Goal: Information Seeking & Learning: Find specific fact

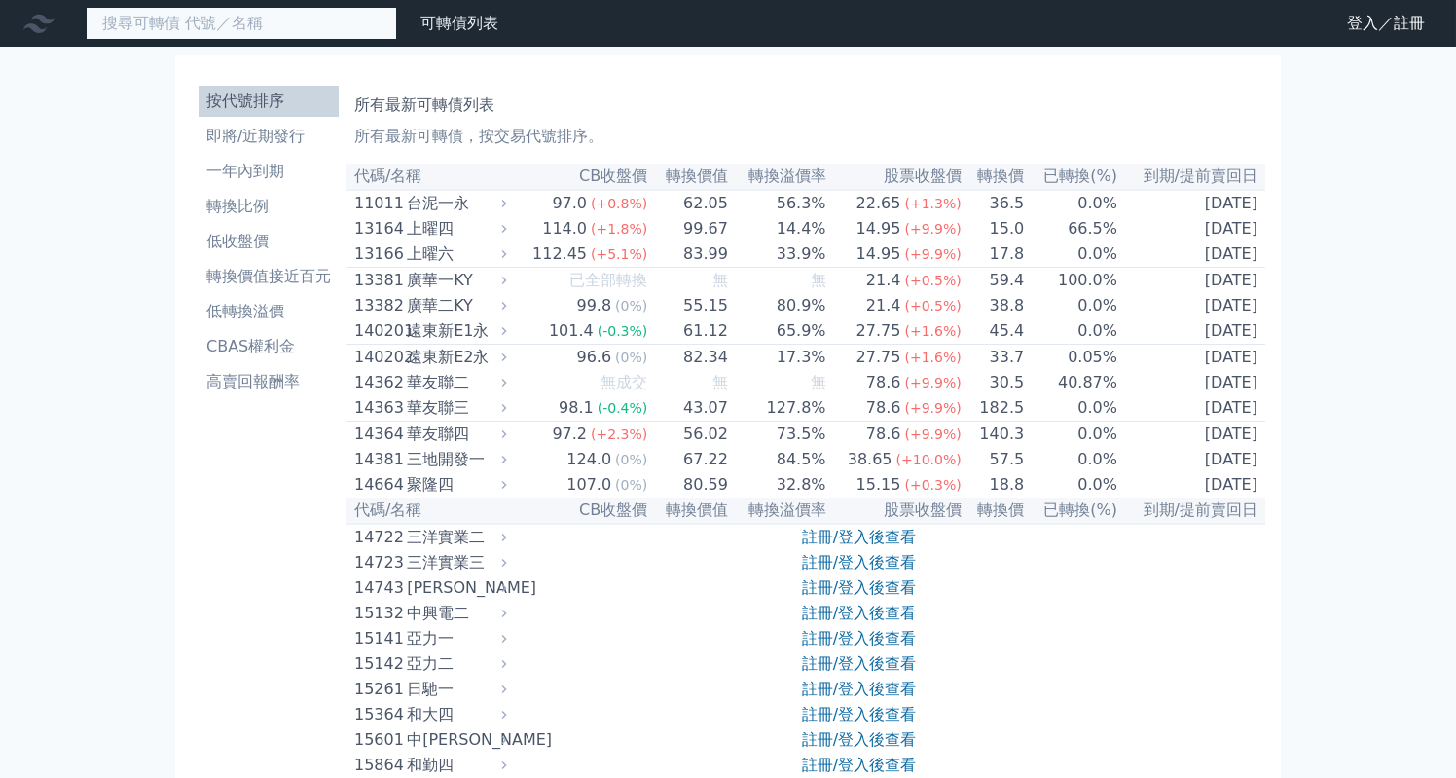
click at [187, 19] on input at bounding box center [241, 23] width 311 height 33
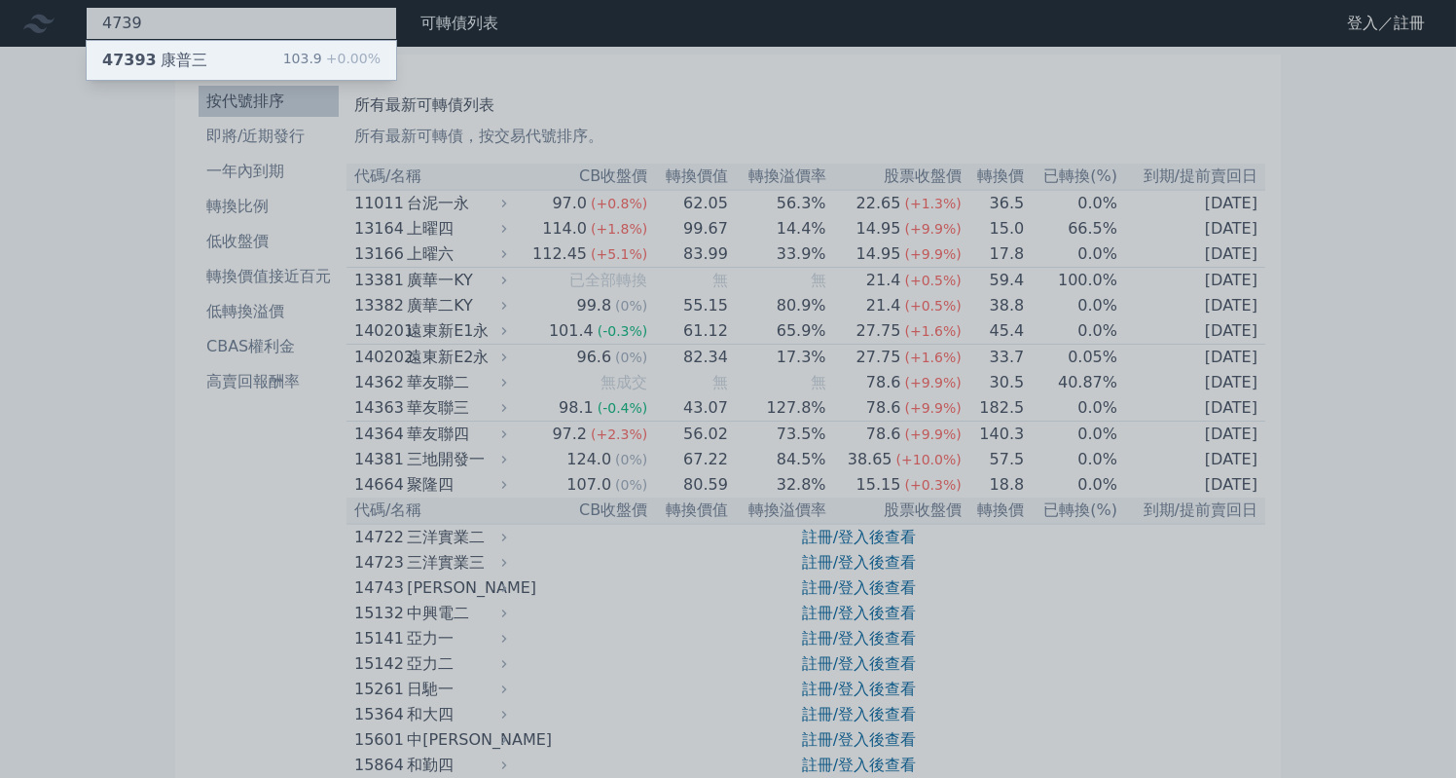
type input "4739"
click at [243, 54] on div "47393 康普三 103.9 +0.00%" at bounding box center [242, 60] width 310 height 39
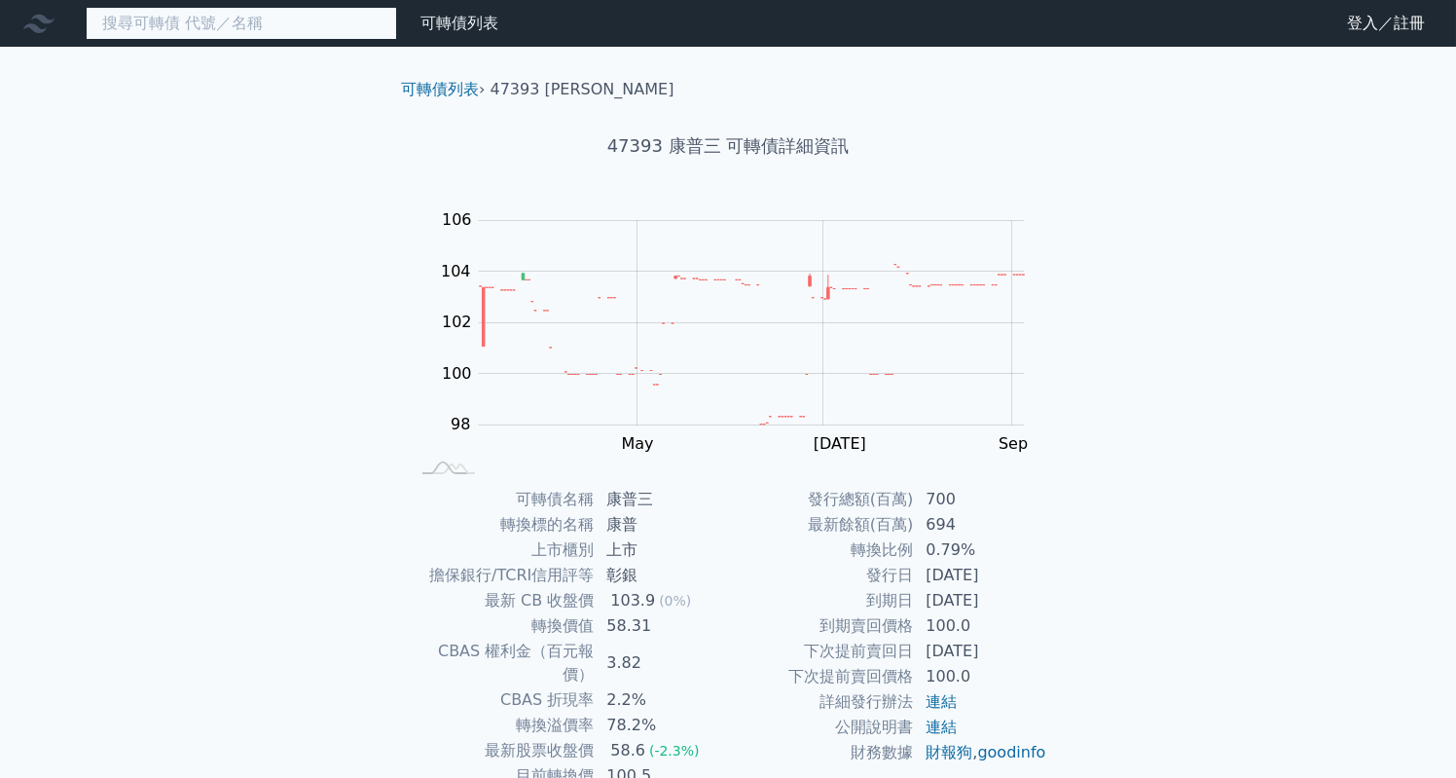
click at [160, 38] on input at bounding box center [241, 23] width 311 height 33
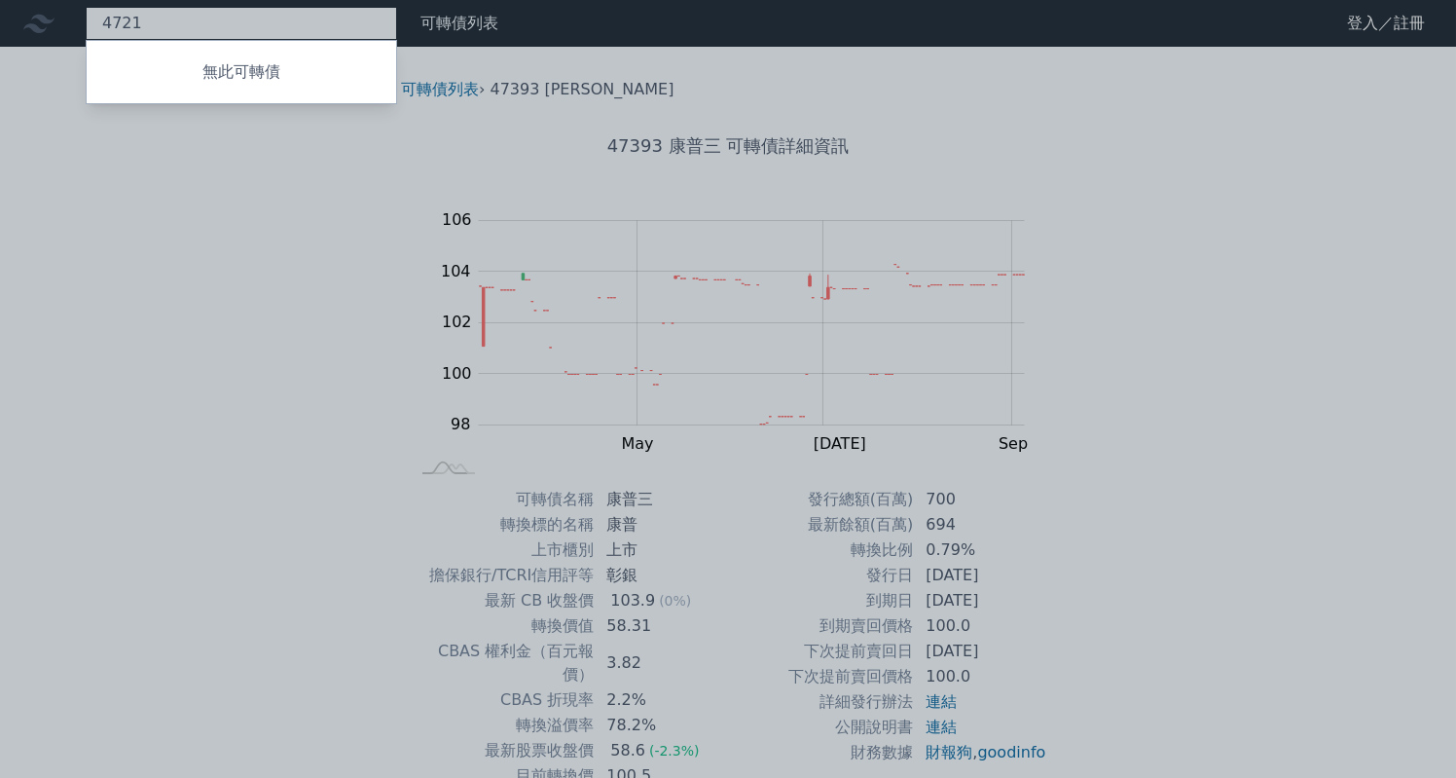
type input "4721"
click at [204, 403] on div at bounding box center [728, 389] width 1456 height 778
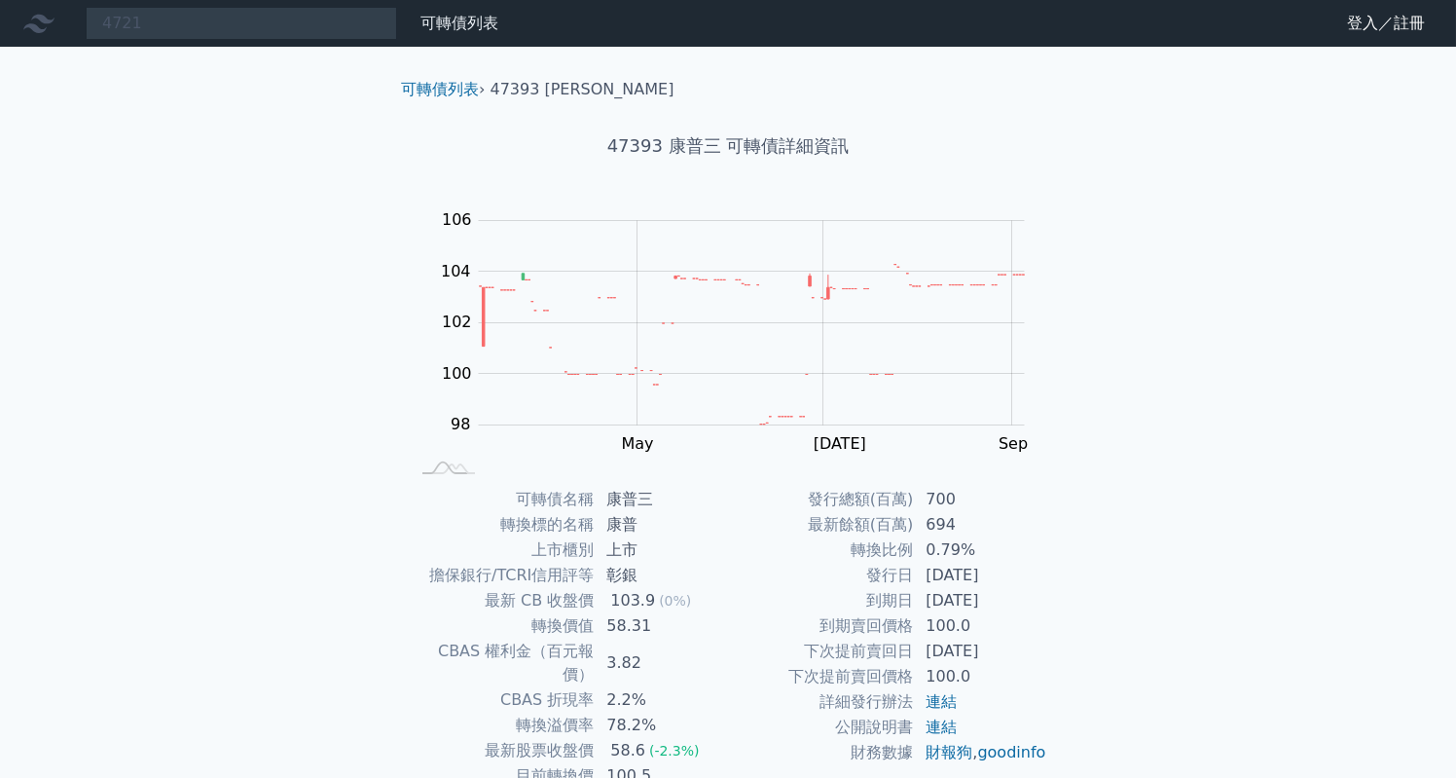
click at [382, 453] on div "可轉債列表 › 47393 康普三 47393 康普三 可轉債詳細資訊 Zoom Out 104 96 97 98 99 100 101 102 108 10…" at bounding box center [728, 486] width 748 height 878
